Goal: Download file/media

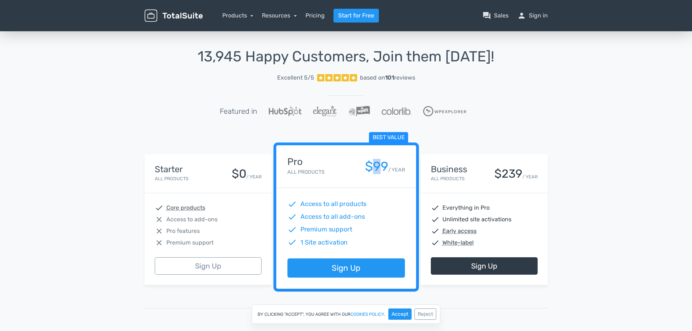
drag, startPoint x: 382, startPoint y: 166, endPoint x: 372, endPoint y: 166, distance: 10.5
click at [372, 166] on div "$99" at bounding box center [375, 166] width 23 height 14
click at [606, 145] on div "13,945 Happy Customers, Join them Today! Excellent 5/5 based on 101 reviews Fea…" at bounding box center [346, 268] width 692 height 477
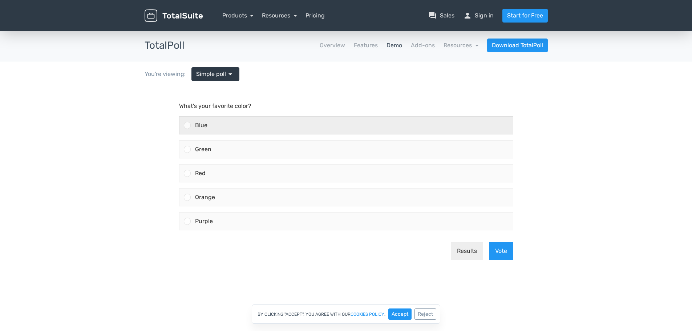
click at [220, 123] on div "Blue" at bounding box center [352, 125] width 322 height 17
click at [187, 125] on input "Blue" at bounding box center [187, 125] width 0 height 0
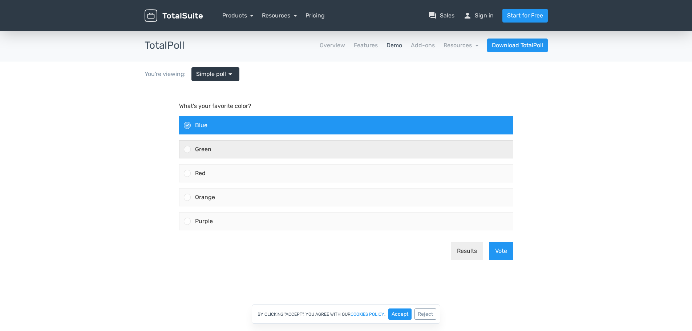
click at [230, 146] on div "Green" at bounding box center [352, 148] width 322 height 17
click at [187, 149] on input "Green" at bounding box center [187, 149] width 0 height 0
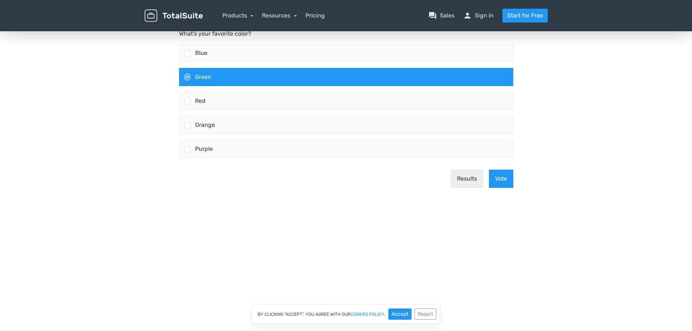
scroll to position [73, 0]
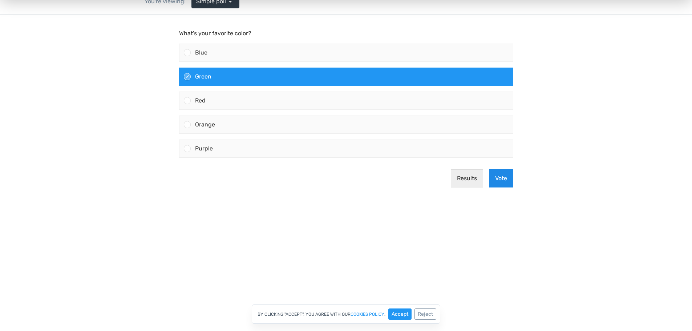
click at [505, 178] on button "Vote" at bounding box center [501, 178] width 24 height 18
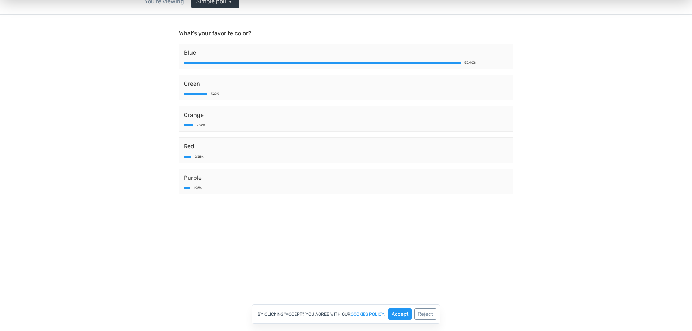
scroll to position [0, 0]
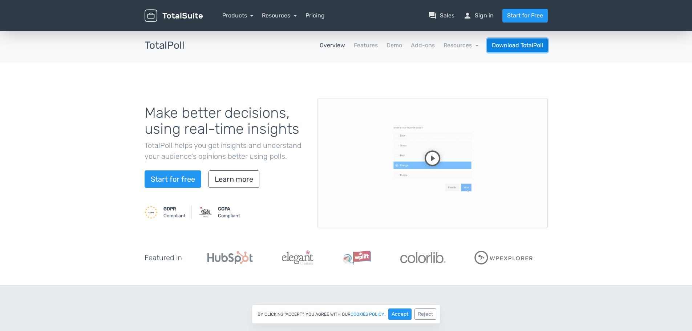
click at [517, 47] on link "Download TotalPoll" at bounding box center [517, 45] width 61 height 14
click at [435, 159] on video at bounding box center [432, 163] width 231 height 130
click at [500, 188] on video at bounding box center [432, 163] width 231 height 130
